Goal: Transaction & Acquisition: Purchase product/service

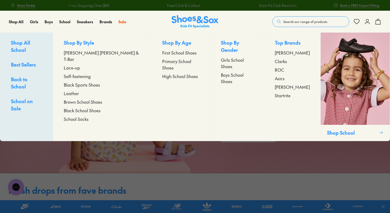
click at [275, 61] on span "Clarks" at bounding box center [281, 61] width 12 height 6
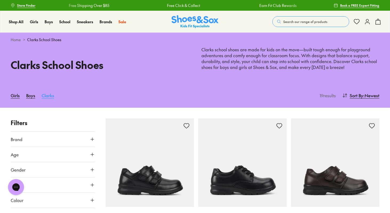
click at [49, 95] on link "Clarks" at bounding box center [48, 95] width 13 height 12
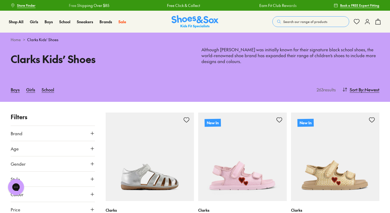
click at [314, 21] on span "Search our range of products" at bounding box center [306, 21] width 44 height 5
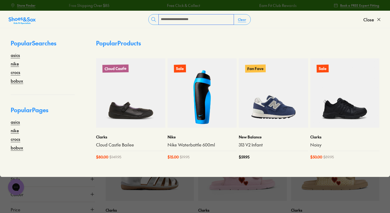
type input "**********"
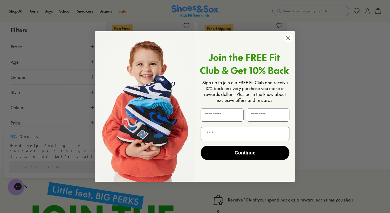
click at [290, 40] on circle "Close dialog" at bounding box center [288, 38] width 9 height 9
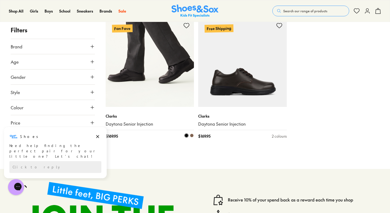
click at [120, 93] on img at bounding box center [150, 62] width 89 height 89
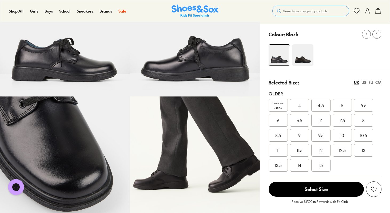
select select "*"
